Goal: Book appointment/travel/reservation

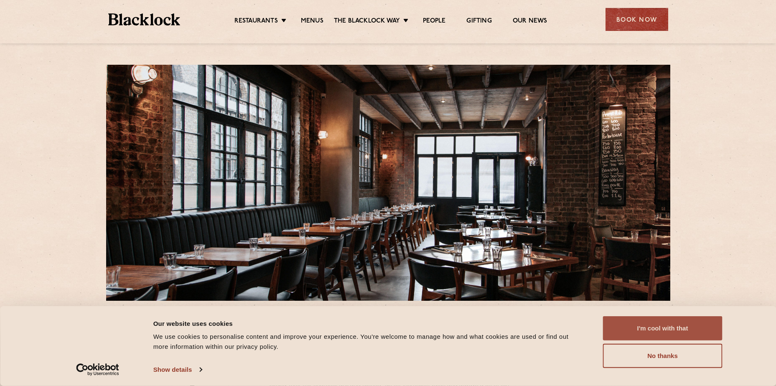
click at [629, 321] on button "I'm cool with that" at bounding box center [662, 328] width 119 height 24
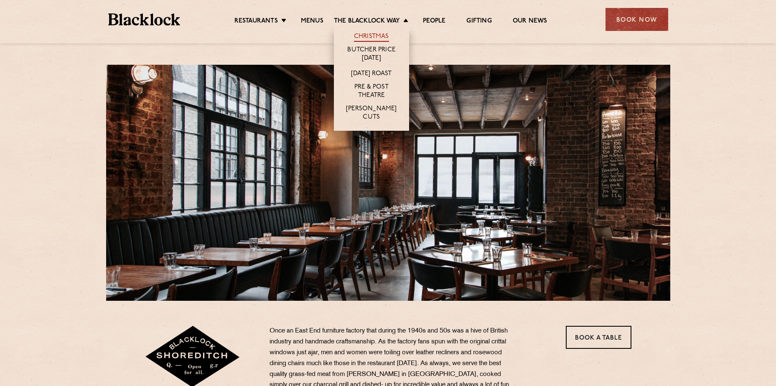
click at [373, 33] on link "Christmas" at bounding box center [371, 37] width 35 height 9
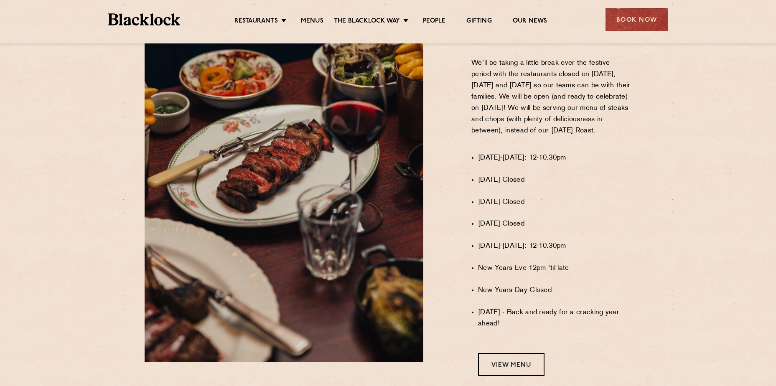
scroll to position [626, 0]
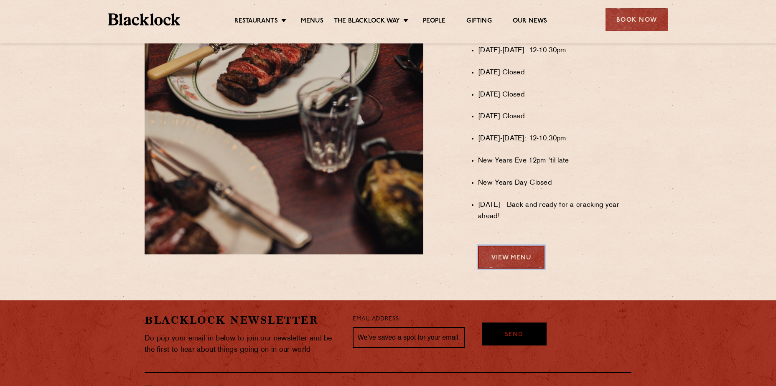
click at [516, 265] on link "View Menu" at bounding box center [511, 257] width 66 height 23
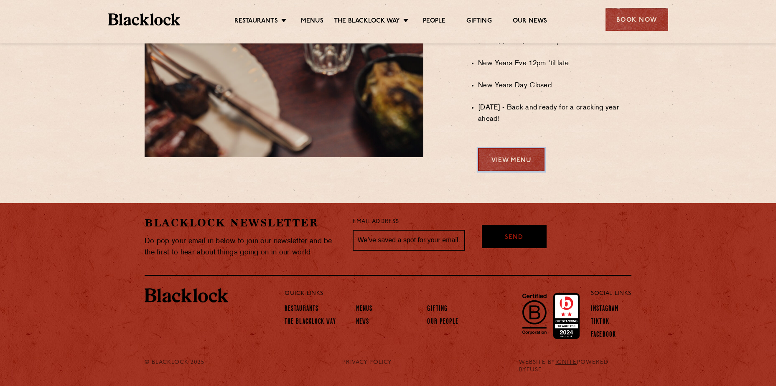
click at [518, 164] on link "View Menu" at bounding box center [511, 159] width 66 height 23
